Goal: Information Seeking & Learning: Learn about a topic

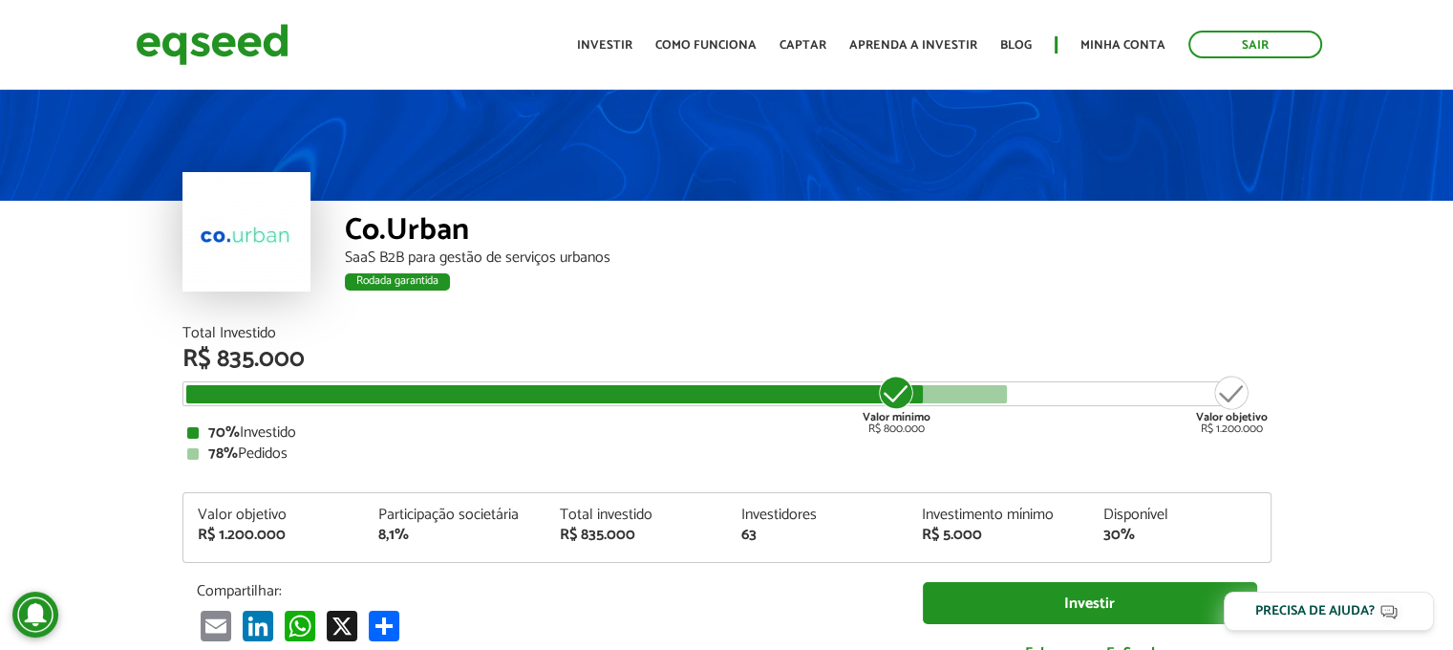
click at [1211, 290] on div "Rodada garantida" at bounding box center [808, 284] width 927 height 25
click at [1047, 267] on div "Co.Urban SaaS B2B para gestão de serviços urbanos Rodada garantida" at bounding box center [808, 263] width 927 height 125
click at [1067, 320] on div "Co.Urban SaaS B2B para gestão de serviços urbanos Rodada garantida" at bounding box center [808, 263] width 927 height 125
click at [625, 39] on link "Investir" at bounding box center [604, 45] width 55 height 12
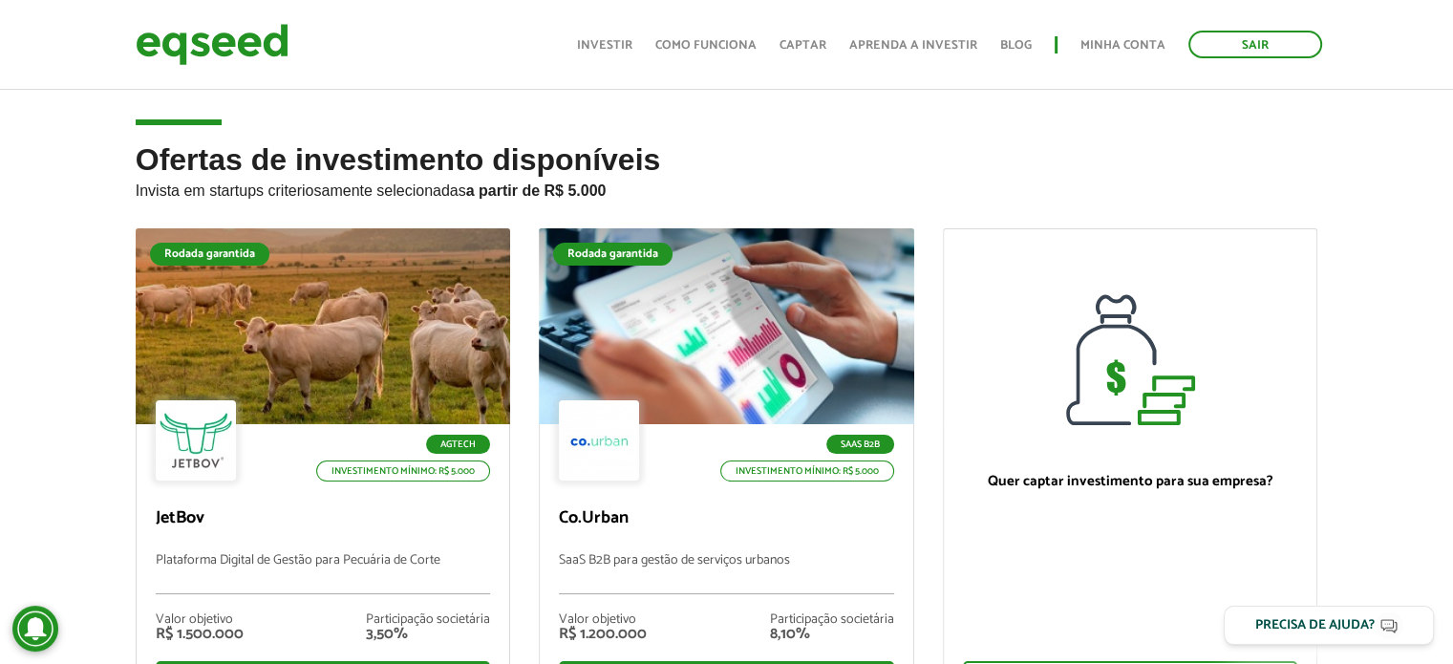
scroll to position [573, 0]
